Goal: Communication & Community: Answer question/provide support

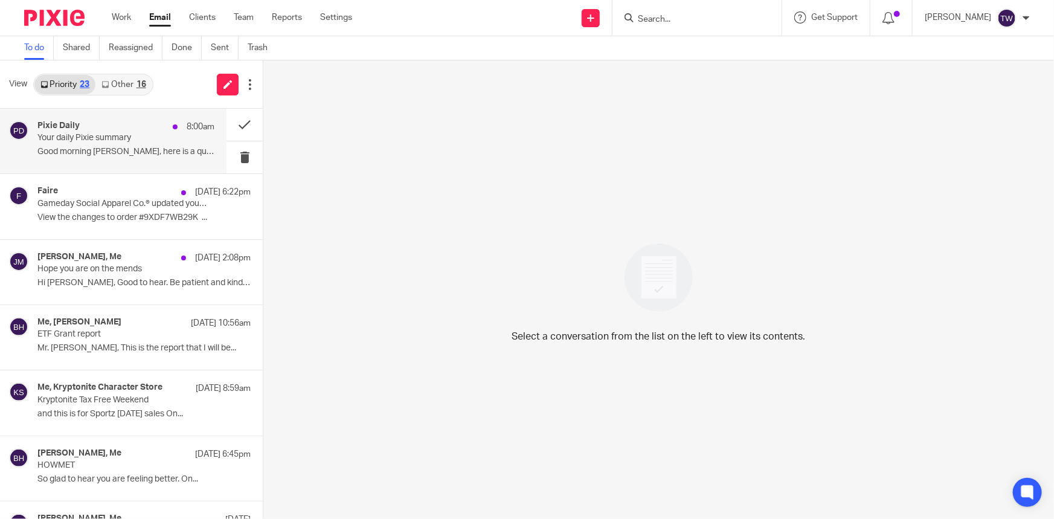
click at [103, 137] on p "Your daily Pixie summary" at bounding box center [108, 138] width 142 height 10
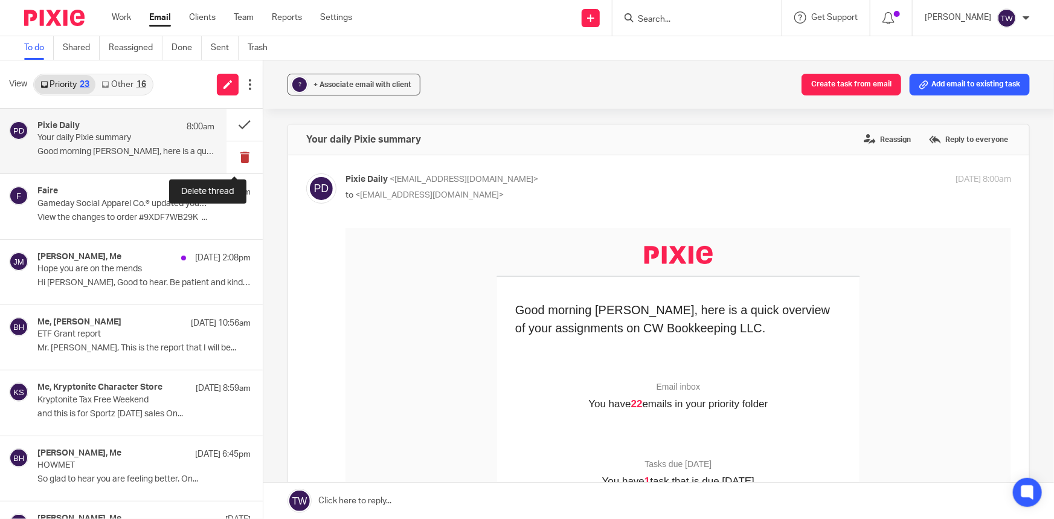
click at [231, 160] on button at bounding box center [244, 157] width 36 height 32
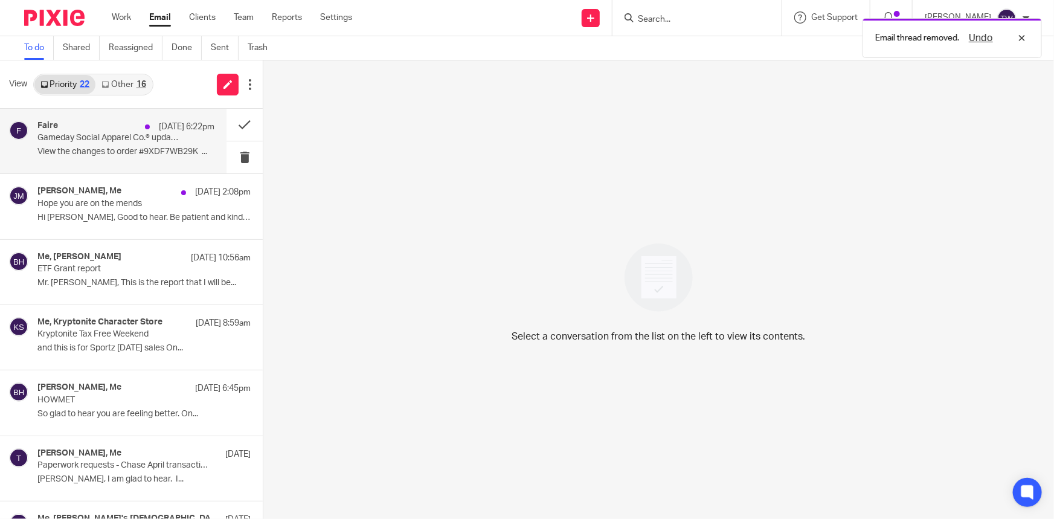
click at [81, 149] on p "View the changes to order #9XDF7WB29K͏‌ ͏‌ ͏‌..." at bounding box center [125, 152] width 177 height 10
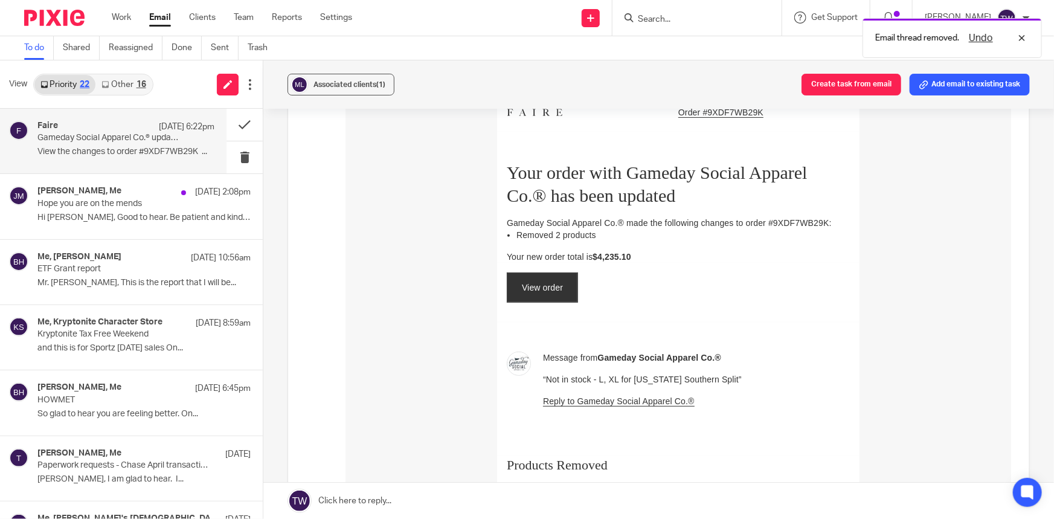
scroll to position [164, 0]
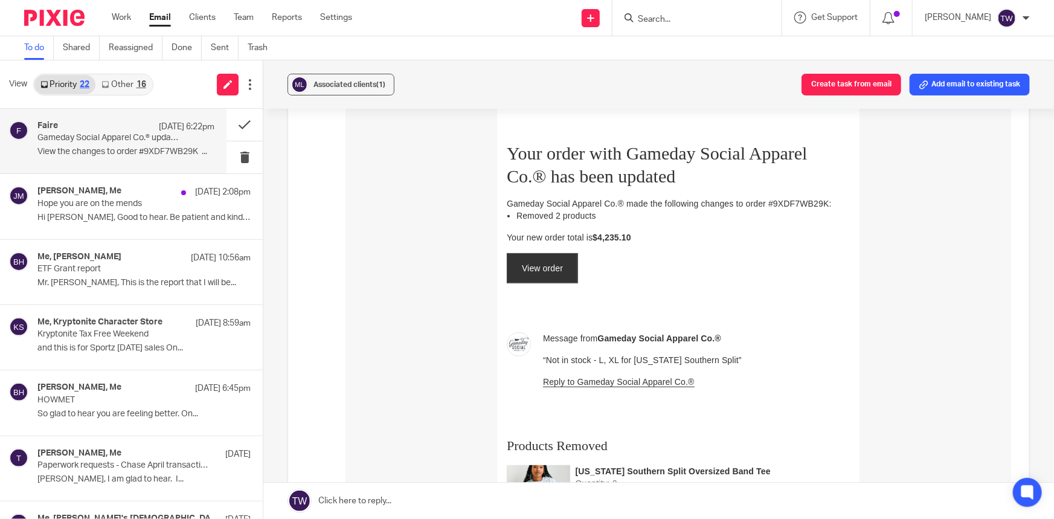
click at [520, 269] on link "View order" at bounding box center [542, 267] width 70 height 29
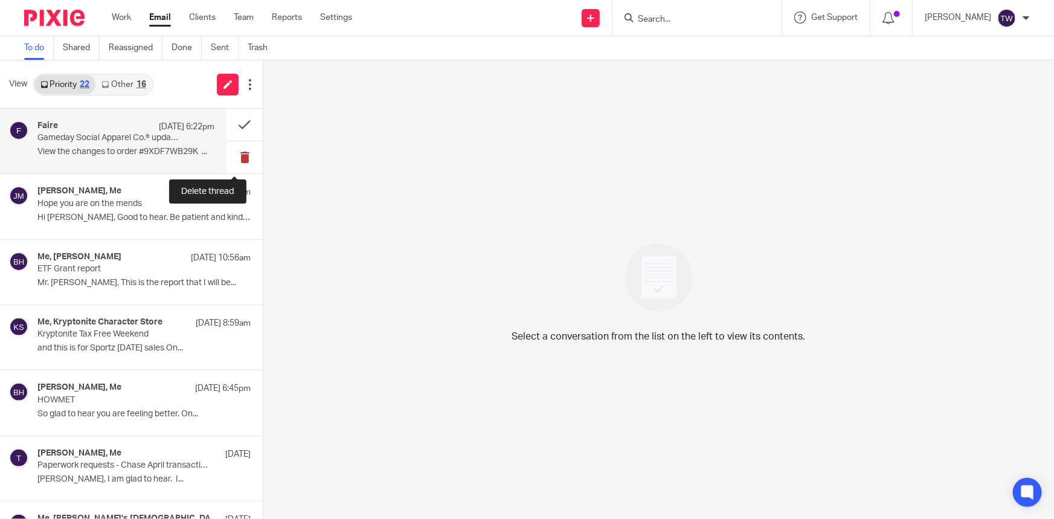
click at [231, 157] on button at bounding box center [244, 157] width 36 height 32
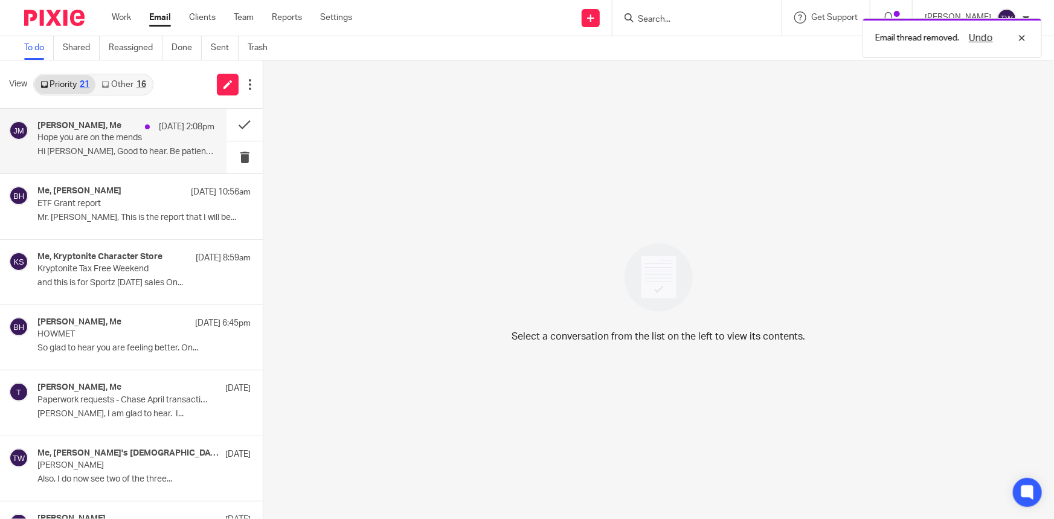
click at [69, 136] on p "Hope you are on the mends" at bounding box center [108, 138] width 142 height 10
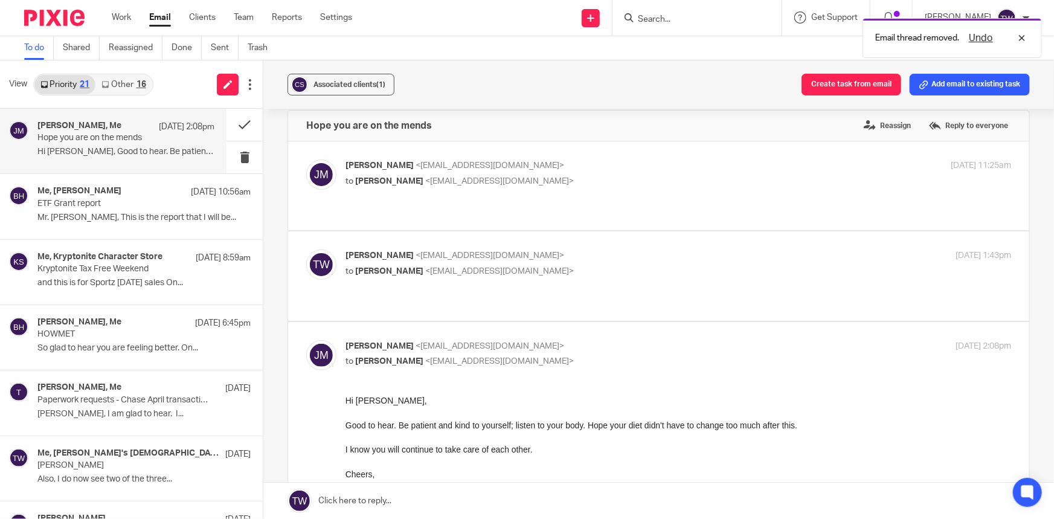
scroll to position [54, 0]
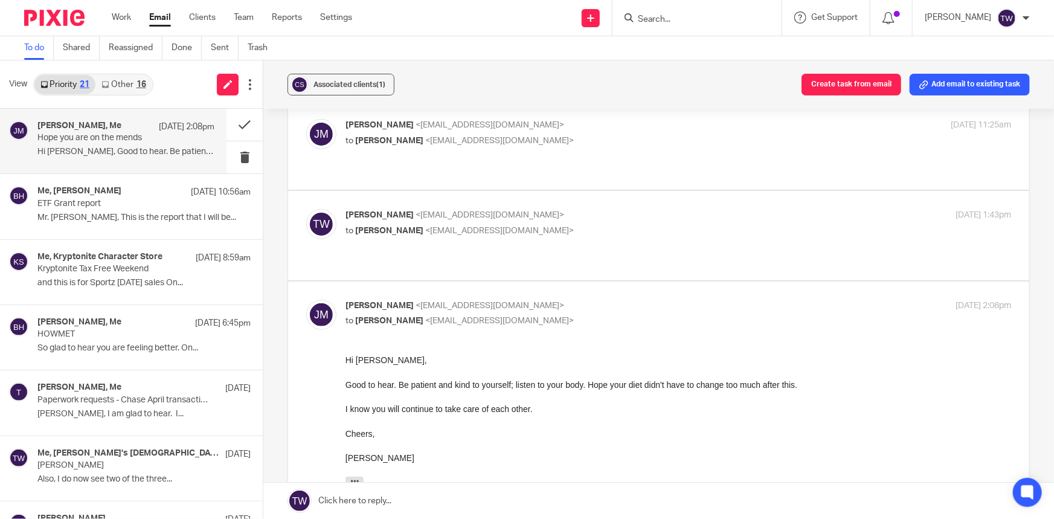
click at [358, 501] on link at bounding box center [658, 500] width 790 height 36
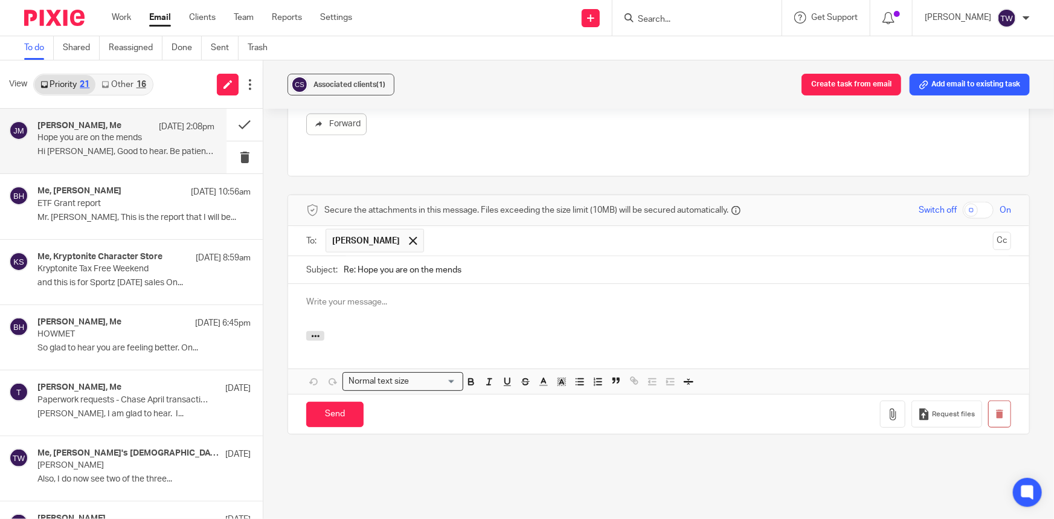
scroll to position [0, 0]
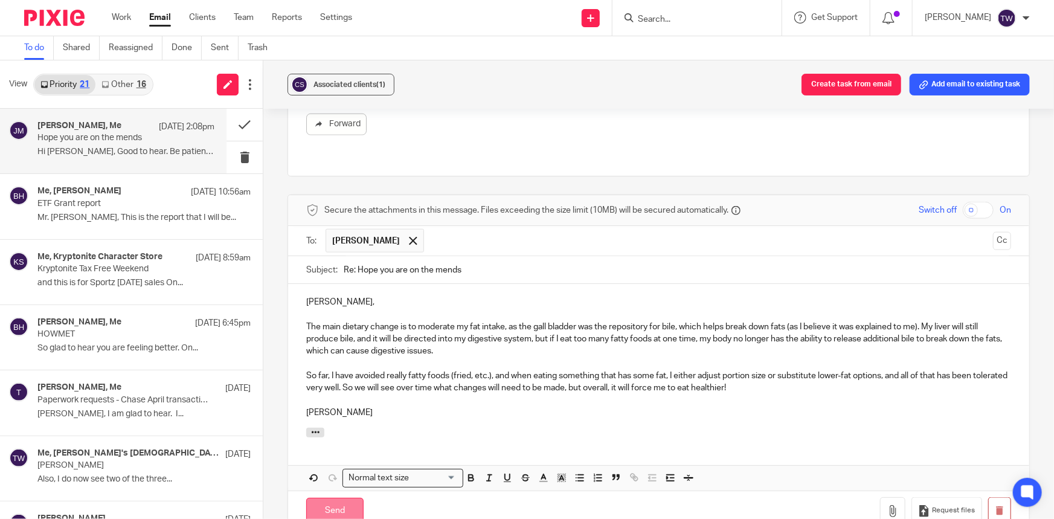
click at [322, 498] on input "Send" at bounding box center [334, 511] width 57 height 26
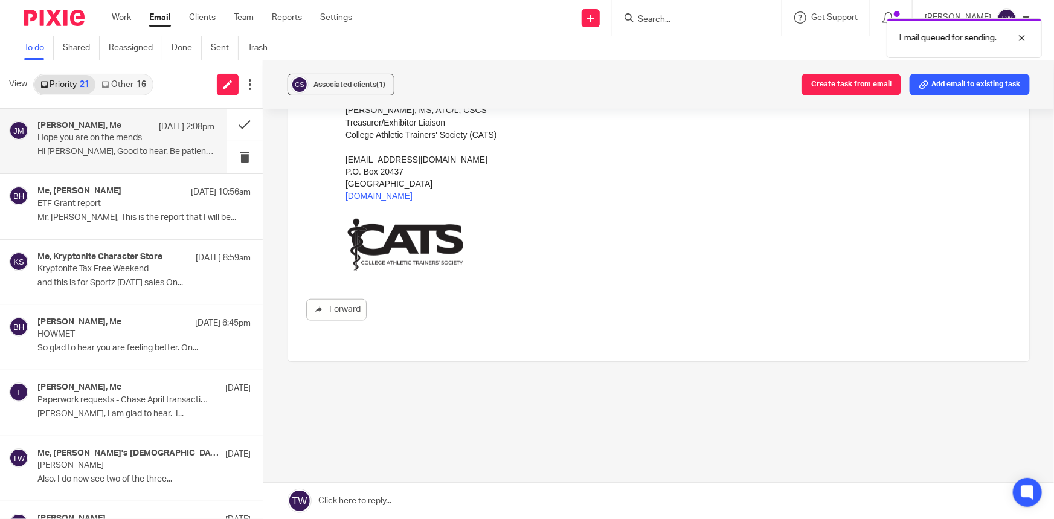
scroll to position [453, 0]
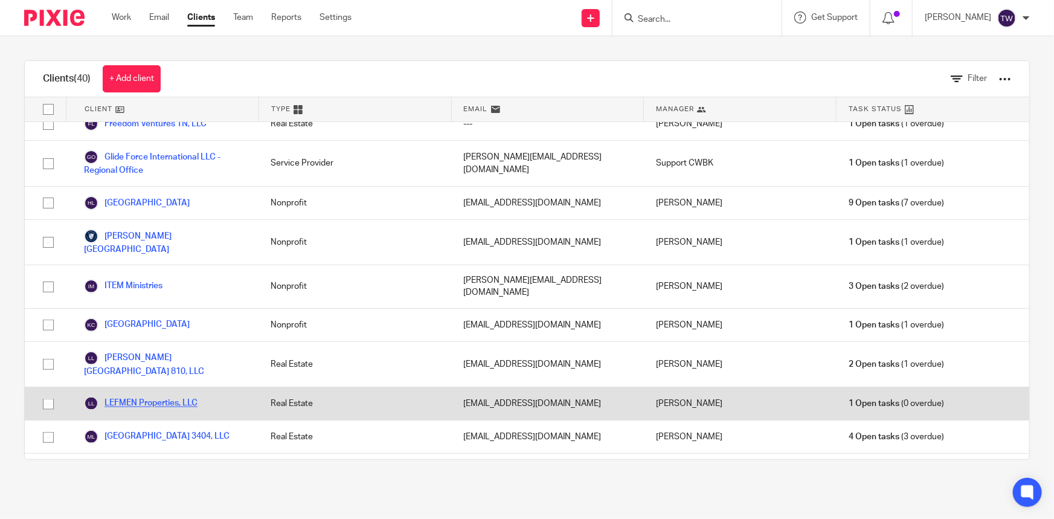
scroll to position [658, 0]
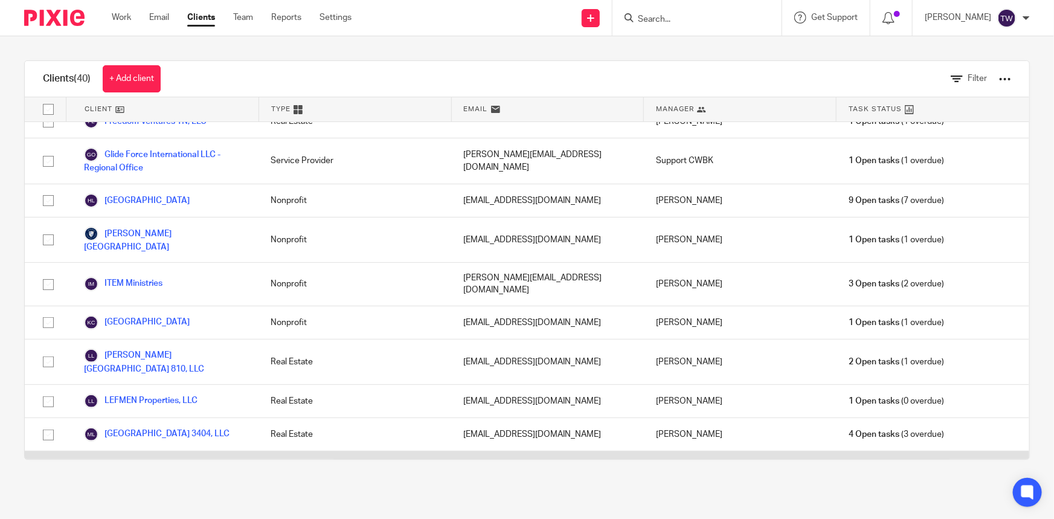
click at [144, 460] on link "Mengtorun Trading, LLC" at bounding box center [140, 467] width 112 height 14
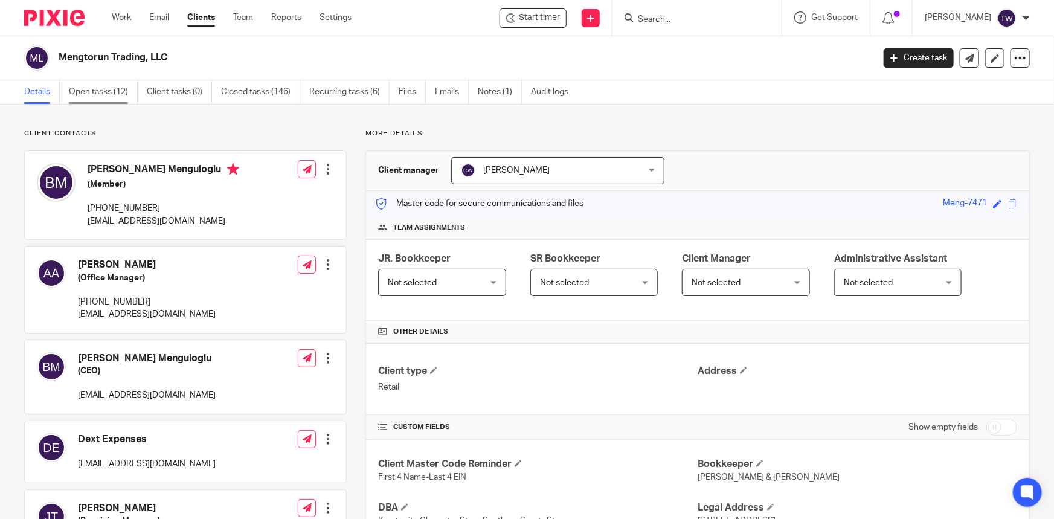
click at [92, 93] on link "Open tasks (12)" at bounding box center [103, 92] width 69 height 24
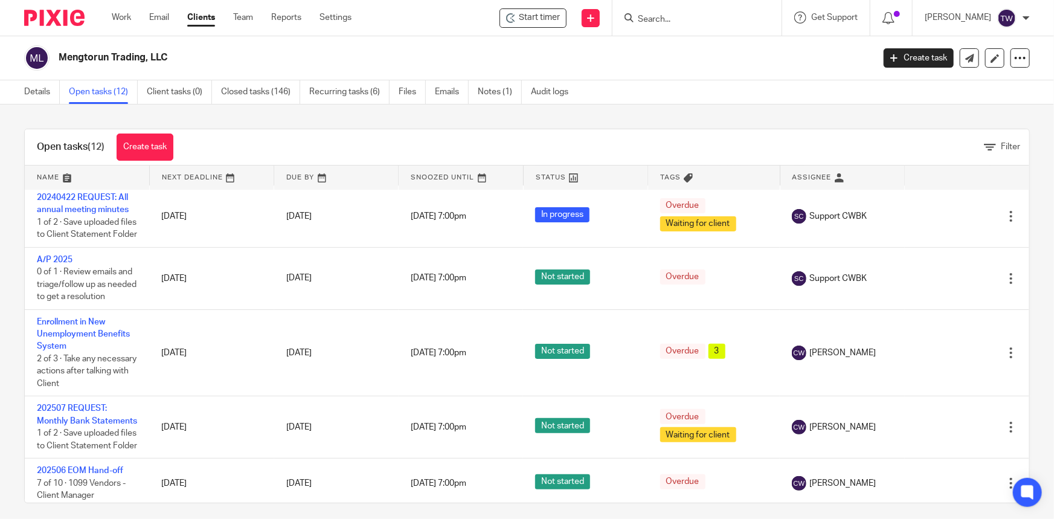
scroll to position [109, 0]
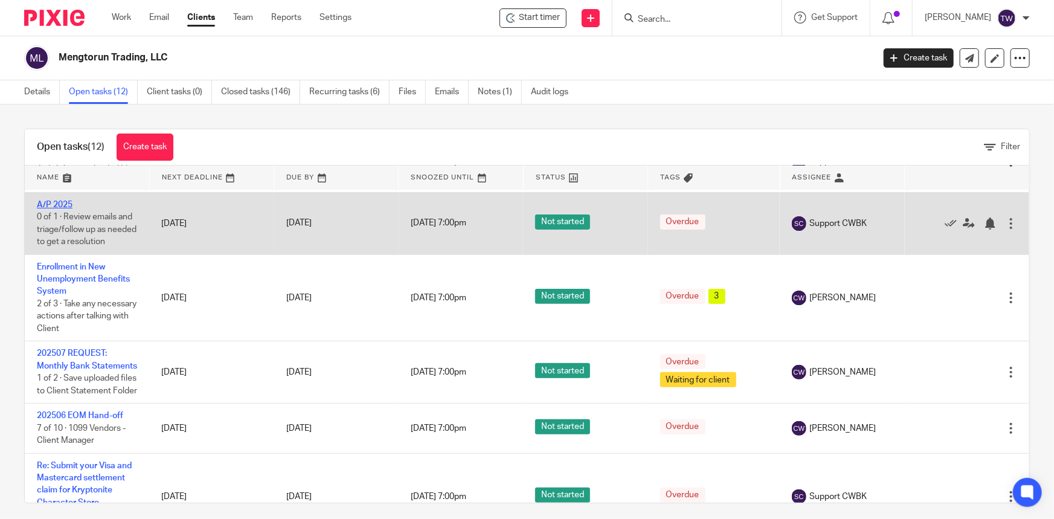
click at [59, 209] on link "A/P 2025" at bounding box center [55, 204] width 36 height 8
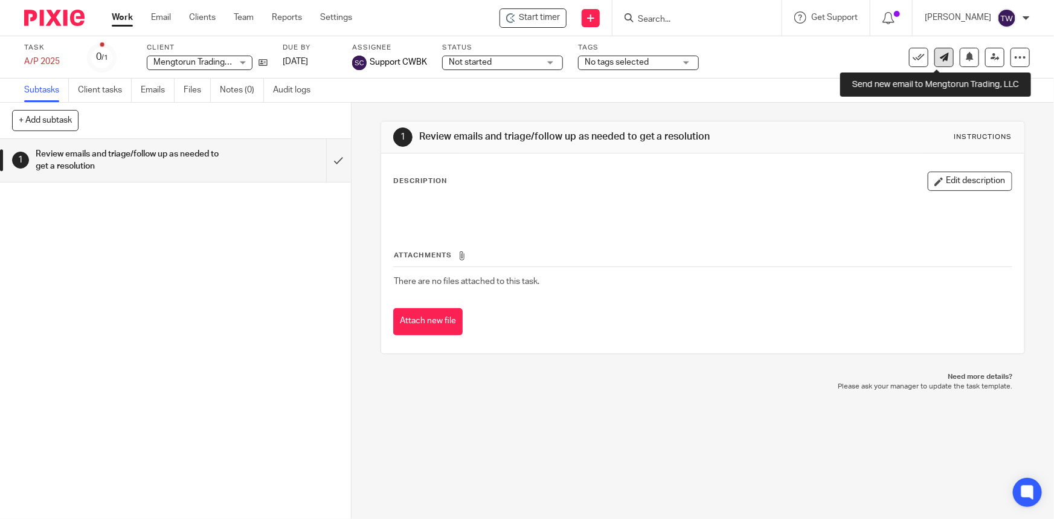
click at [939, 58] on icon at bounding box center [943, 57] width 9 height 9
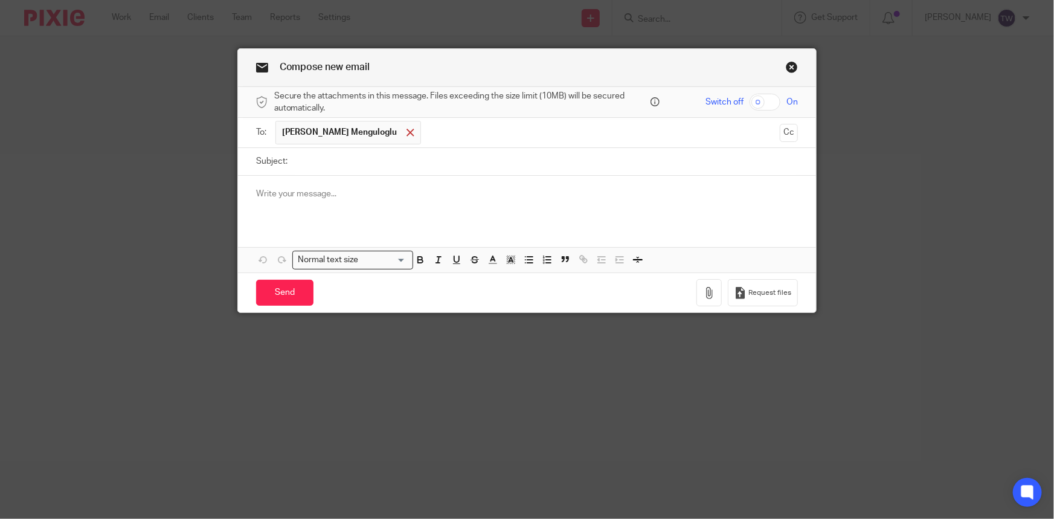
click at [406, 132] on span at bounding box center [410, 133] width 8 height 8
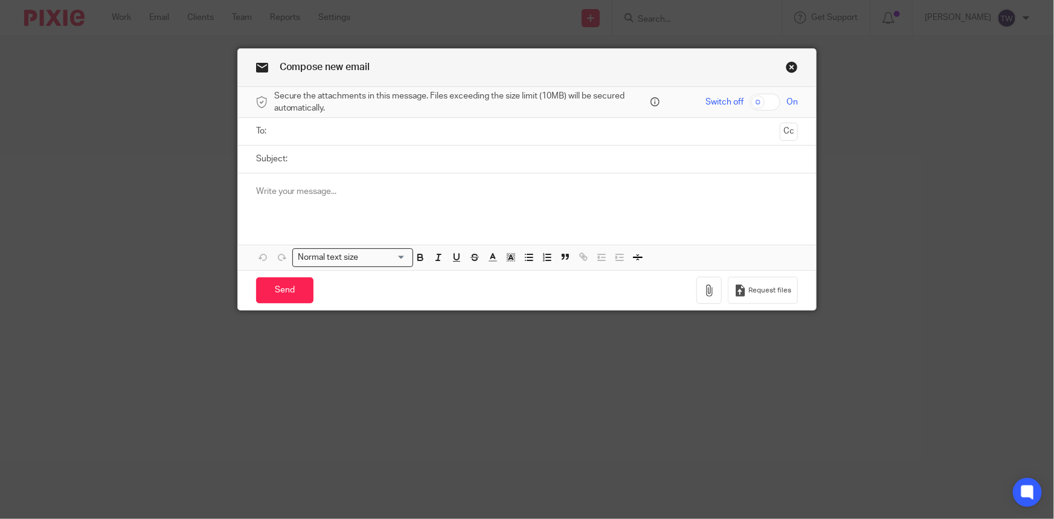
click at [325, 162] on input "Subject:" at bounding box center [545, 159] width 505 height 27
click at [338, 158] on input "Funko Inv" at bounding box center [545, 159] width 505 height 27
type input "Funko Inv 14280684 - Cust ID C00677"
click at [290, 194] on p at bounding box center [527, 191] width 542 height 12
click at [283, 133] on input "text" at bounding box center [526, 131] width 496 height 14
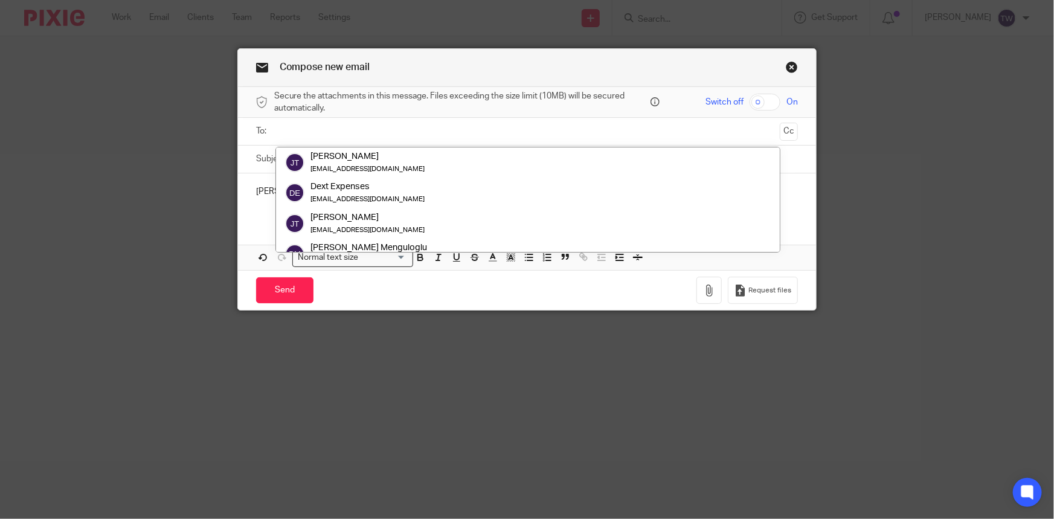
paste input "[EMAIL_ADDRESS][PERSON_NAME][DOMAIN_NAME]"
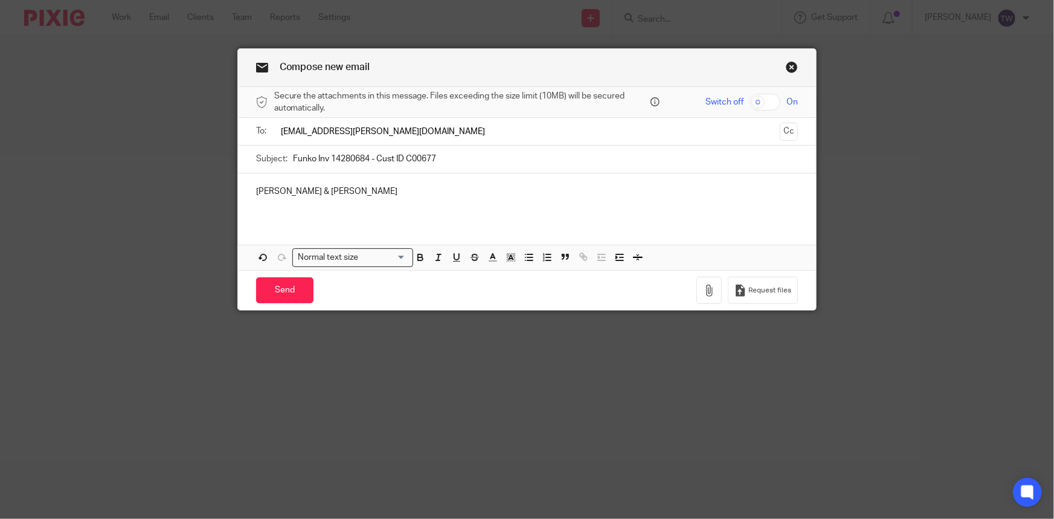
type input "[EMAIL_ADDRESS][PERSON_NAME][DOMAIN_NAME]"
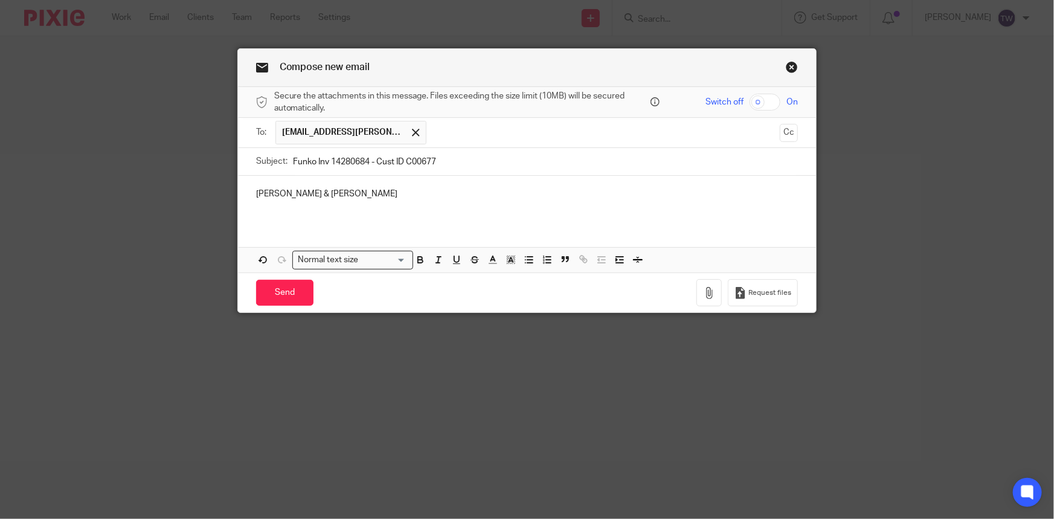
click at [432, 135] on input "text" at bounding box center [603, 133] width 342 height 24
type input "k"
paste input "[PERSON_NAME][EMAIL_ADDRESS][DOMAIN_NAME]"
type input "[PERSON_NAME][EMAIL_ADDRESS][DOMAIN_NAME]"
drag, startPoint x: 276, startPoint y: 194, endPoint x: 220, endPoint y: 194, distance: 56.2
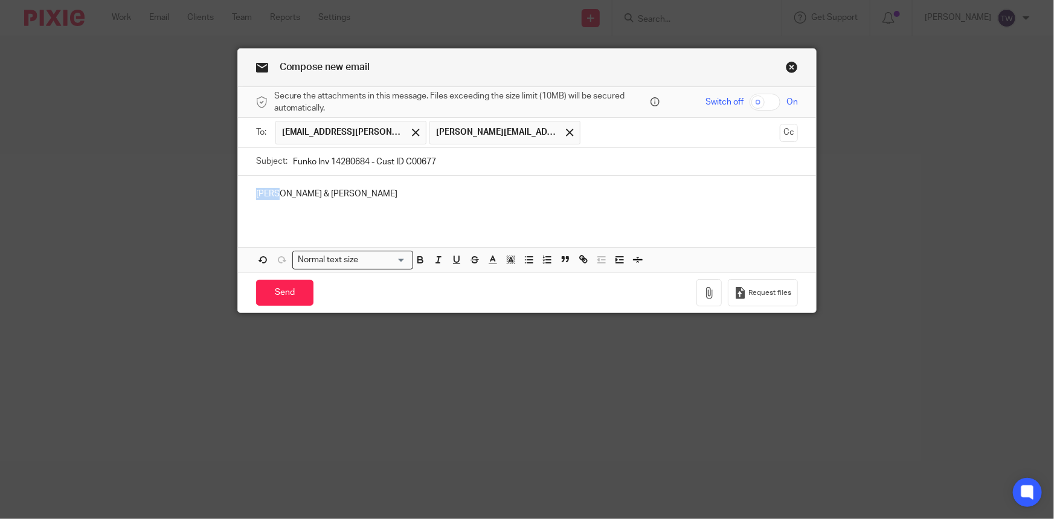
click at [222, 194] on div "Compose new email Secure the attachments in this message. Files exceeding the s…" at bounding box center [527, 259] width 1054 height 519
click at [304, 195] on p "Kayla & [PERSON_NAME]" at bounding box center [527, 194] width 542 height 12
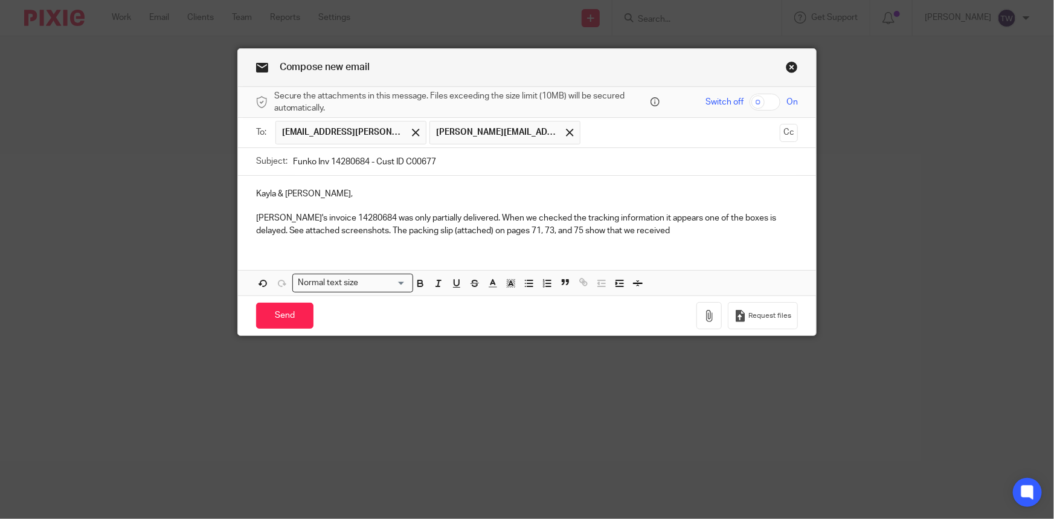
click at [629, 228] on p "[PERSON_NAME]'s invoice 14280684 was only partially delivered. When we checked …" at bounding box center [527, 224] width 542 height 25
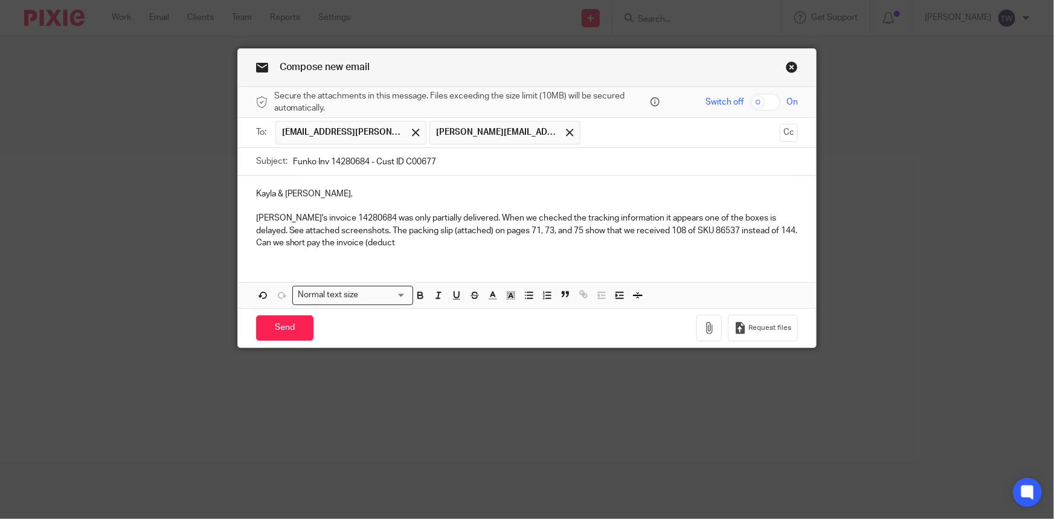
click at [378, 244] on p "[PERSON_NAME]'s invoice 14280684 was only partially delivered. When we checked …" at bounding box center [527, 230] width 542 height 37
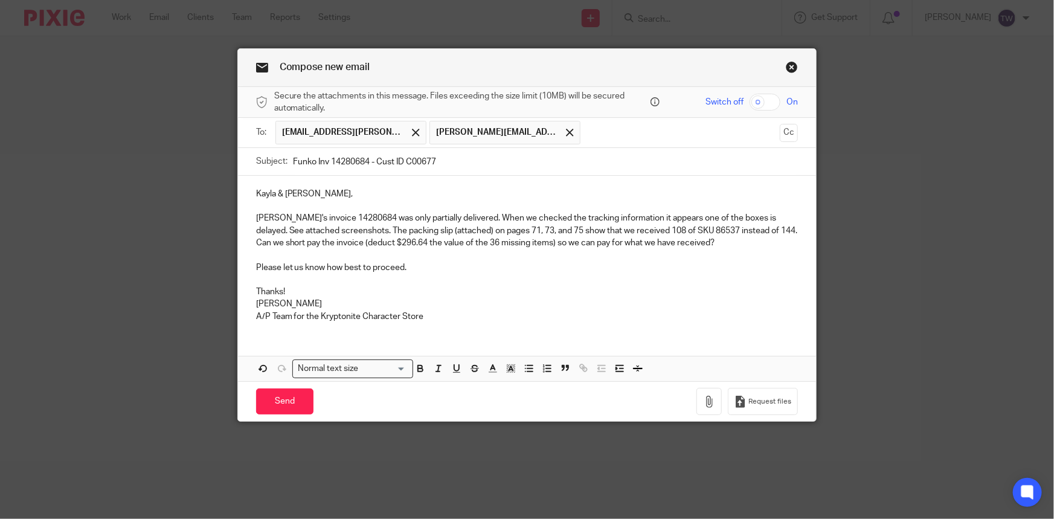
click at [452, 156] on input "Funko Inv 14280684 - Cust ID C00677" at bounding box center [545, 161] width 505 height 27
type input "Funko Inv 14280684 - Cust ID C00677 - Kryptonite Character Store"
click at [703, 400] on icon "button" at bounding box center [709, 401] width 12 height 12
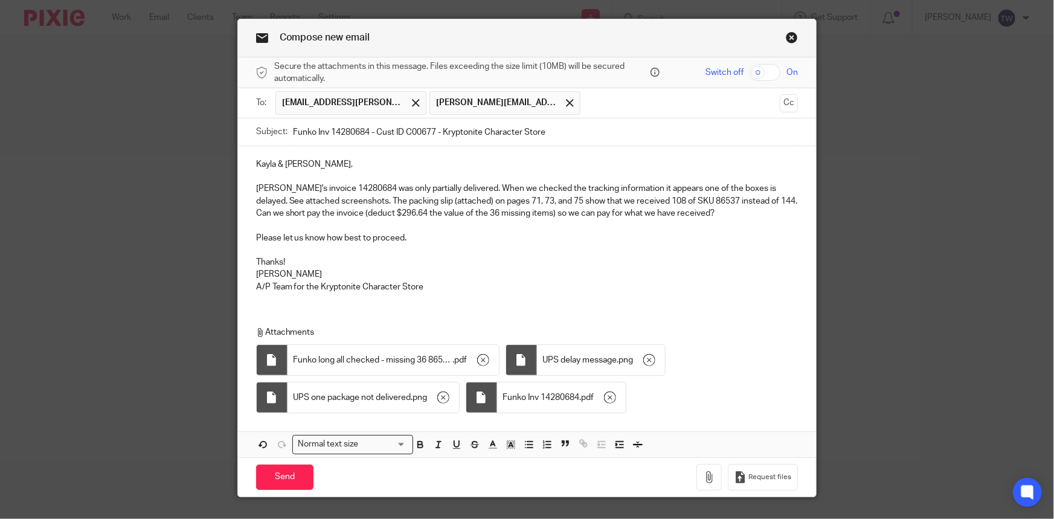
scroll to position [56, 0]
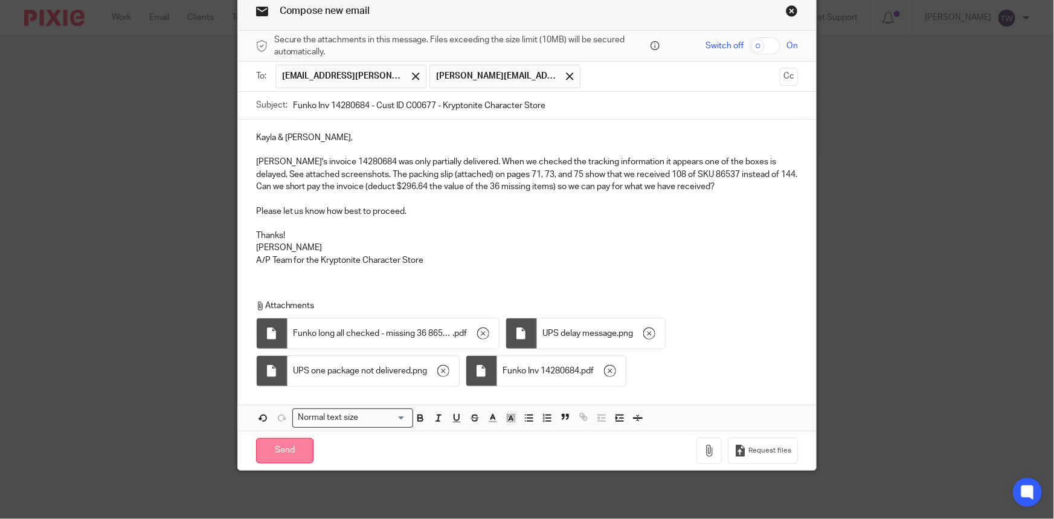
click at [278, 452] on input "Send" at bounding box center [284, 451] width 57 height 26
